Goal: Task Accomplishment & Management: Complete application form

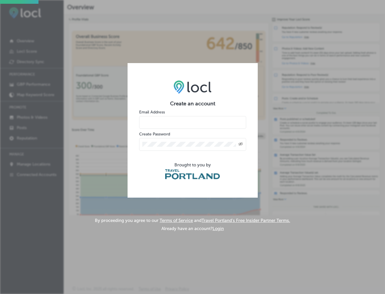
click at [163, 116] on input "email" at bounding box center [192, 122] width 107 height 13
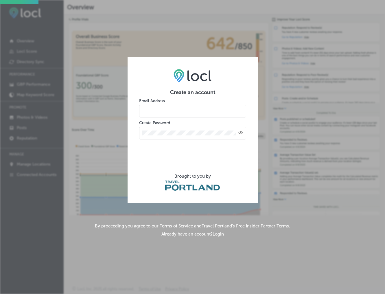
click at [164, 120] on label "Create Password" at bounding box center [154, 122] width 31 height 5
click at [168, 110] on input "email" at bounding box center [192, 111] width 107 height 13
type input "[EMAIL_ADDRESS][DOMAIN_NAME]"
click at [243, 131] on div "Created with Sketch." at bounding box center [241, 133] width 5 height 5
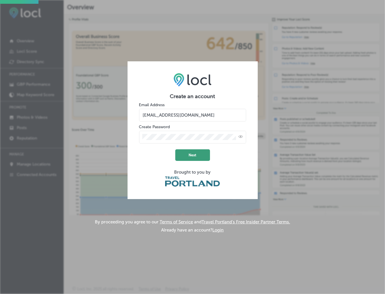
click at [193, 152] on button "Next" at bounding box center [192, 155] width 35 height 12
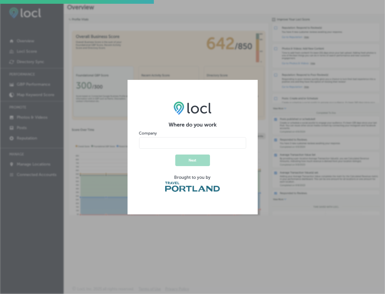
click at [280, 87] on div "Where do you work Company Next Brought to you by" at bounding box center [192, 147] width 385 height 294
click at [163, 142] on input "name" at bounding box center [192, 143] width 107 height 12
type input "SCP Hospitality"
click at [183, 160] on button "Next" at bounding box center [192, 161] width 35 height 12
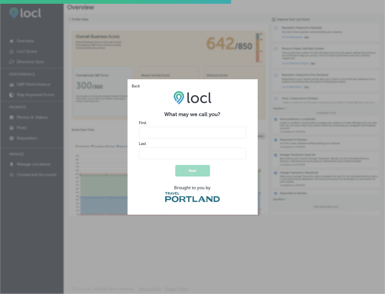
click at [179, 135] on input "name" at bounding box center [192, 133] width 107 height 12
type input "[PERSON_NAME]"
click at [181, 173] on button "Next" at bounding box center [192, 171] width 35 height 12
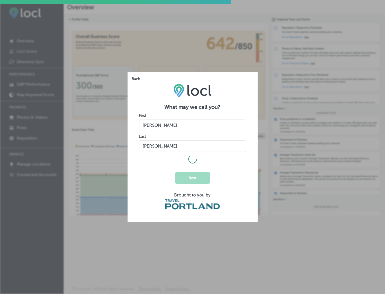
select select "US"
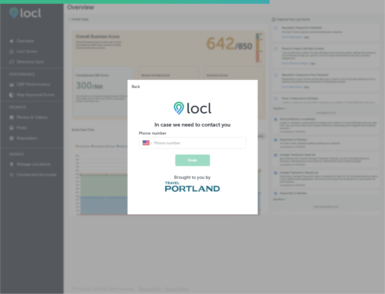
click at [138, 84] on button "Back" at bounding box center [135, 84] width 14 height 9
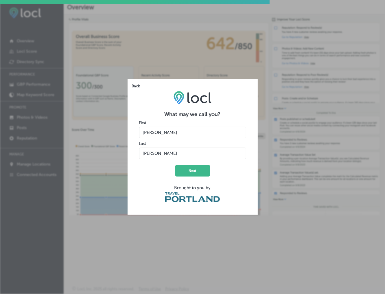
click at [169, 137] on input "name" at bounding box center [192, 133] width 107 height 12
type input "[PERSON_NAME]"
click at [241, 168] on form "What may we call you? First Last Next Brought to you by" at bounding box center [192, 157] width 107 height 92
click at [193, 173] on button "Next" at bounding box center [192, 171] width 35 height 12
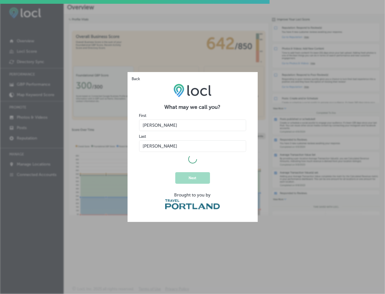
select select "US"
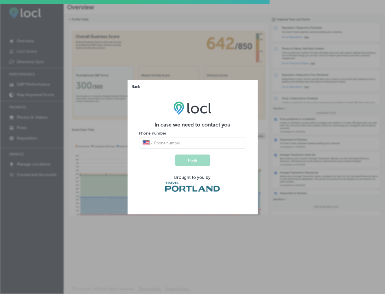
click at [162, 144] on input "tel" at bounding box center [198, 142] width 89 height 5
paste input "[PHONE_NUMBER]"
type input "[PHONE_NUMBER]"
click at [196, 161] on button "Finish" at bounding box center [192, 161] width 35 height 12
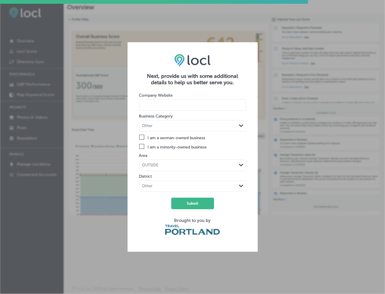
click at [166, 104] on input at bounding box center [192, 105] width 107 height 12
click at [164, 164] on div "OUTSIDE" at bounding box center [188, 166] width 97 height 6
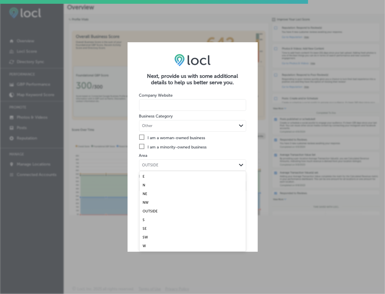
click at [164, 164] on div "OUTSIDE" at bounding box center [188, 166] width 97 height 6
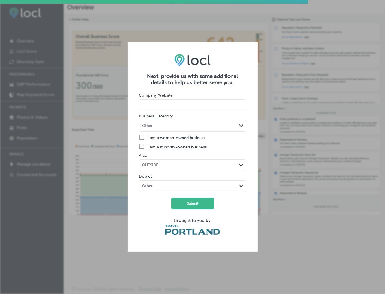
click at [162, 190] on div "Other Path Created with Sketch." at bounding box center [193, 186] width 107 height 11
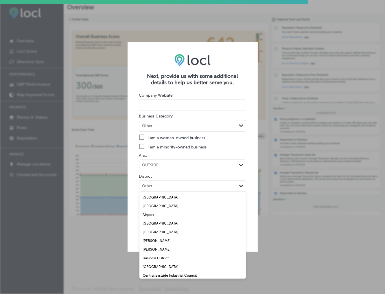
click at [163, 125] on div "Other" at bounding box center [188, 126] width 97 height 6
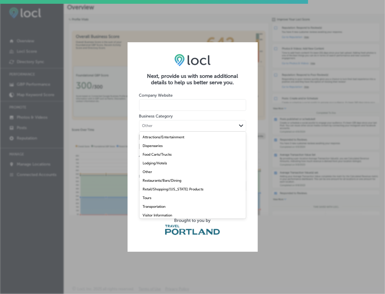
click at [164, 164] on label "Lodging/Hotels" at bounding box center [155, 163] width 24 height 4
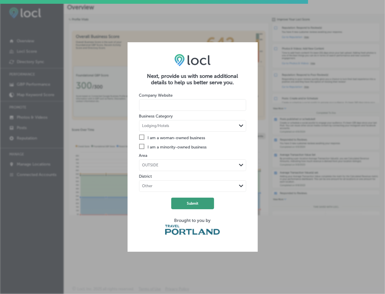
click at [193, 206] on button "Submit" at bounding box center [192, 204] width 43 height 12
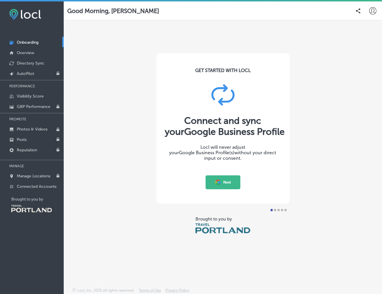
click at [275, 210] on div at bounding box center [275, 210] width 2 height 2
